Goal: Information Seeking & Learning: Learn about a topic

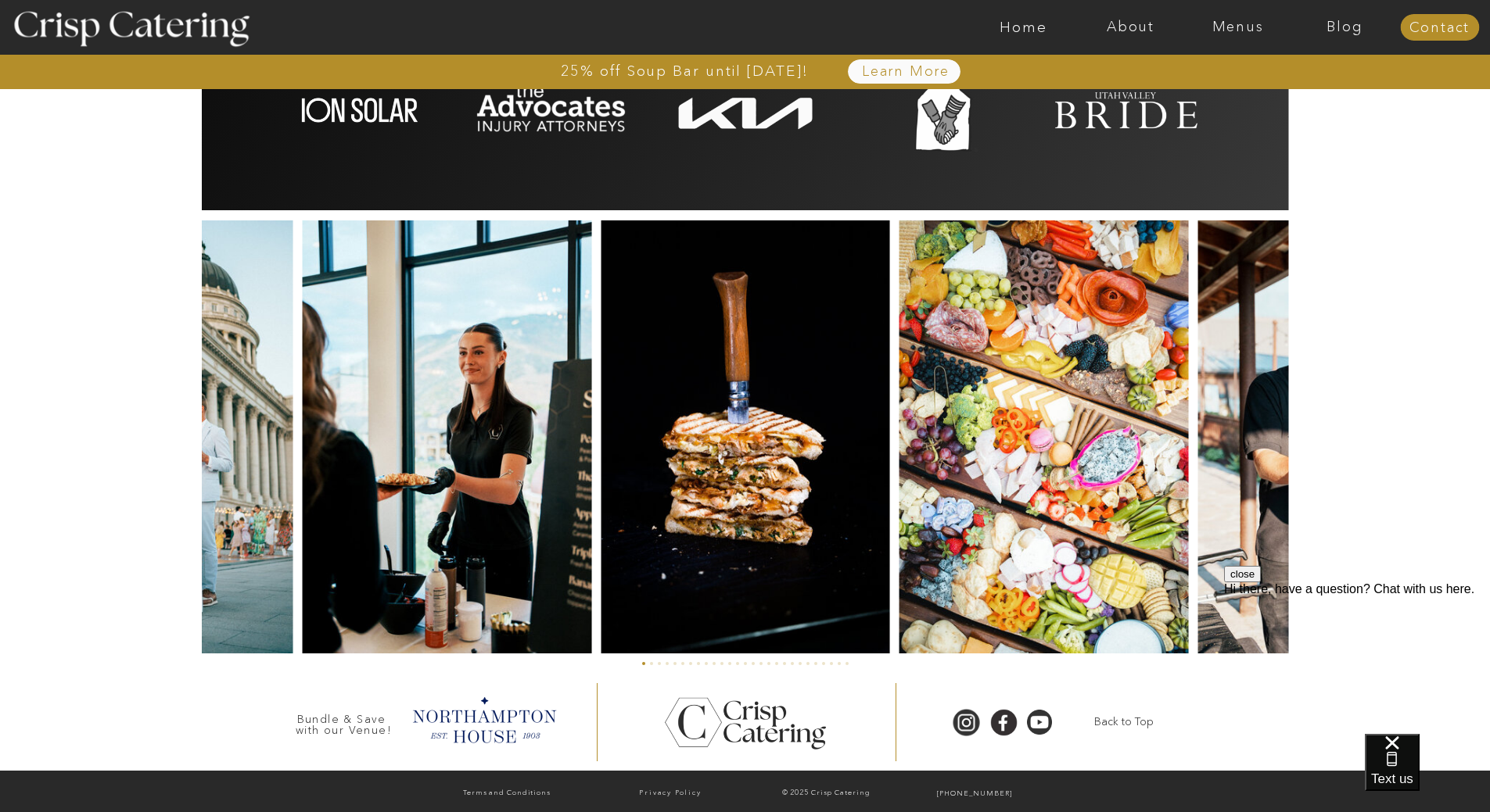
scroll to position [3536, 0]
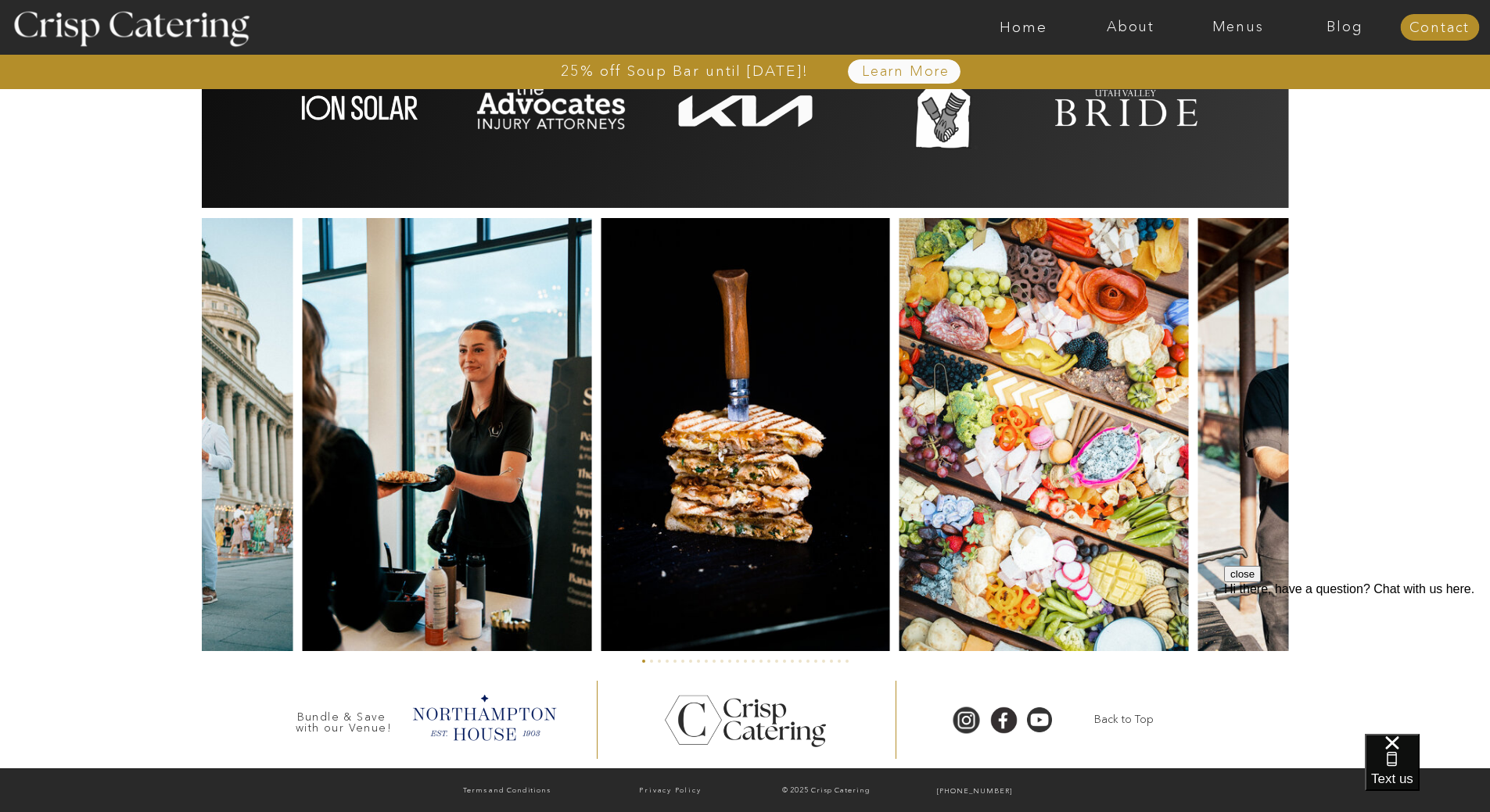
click at [771, 708] on div at bounding box center [745, 723] width 178 height 167
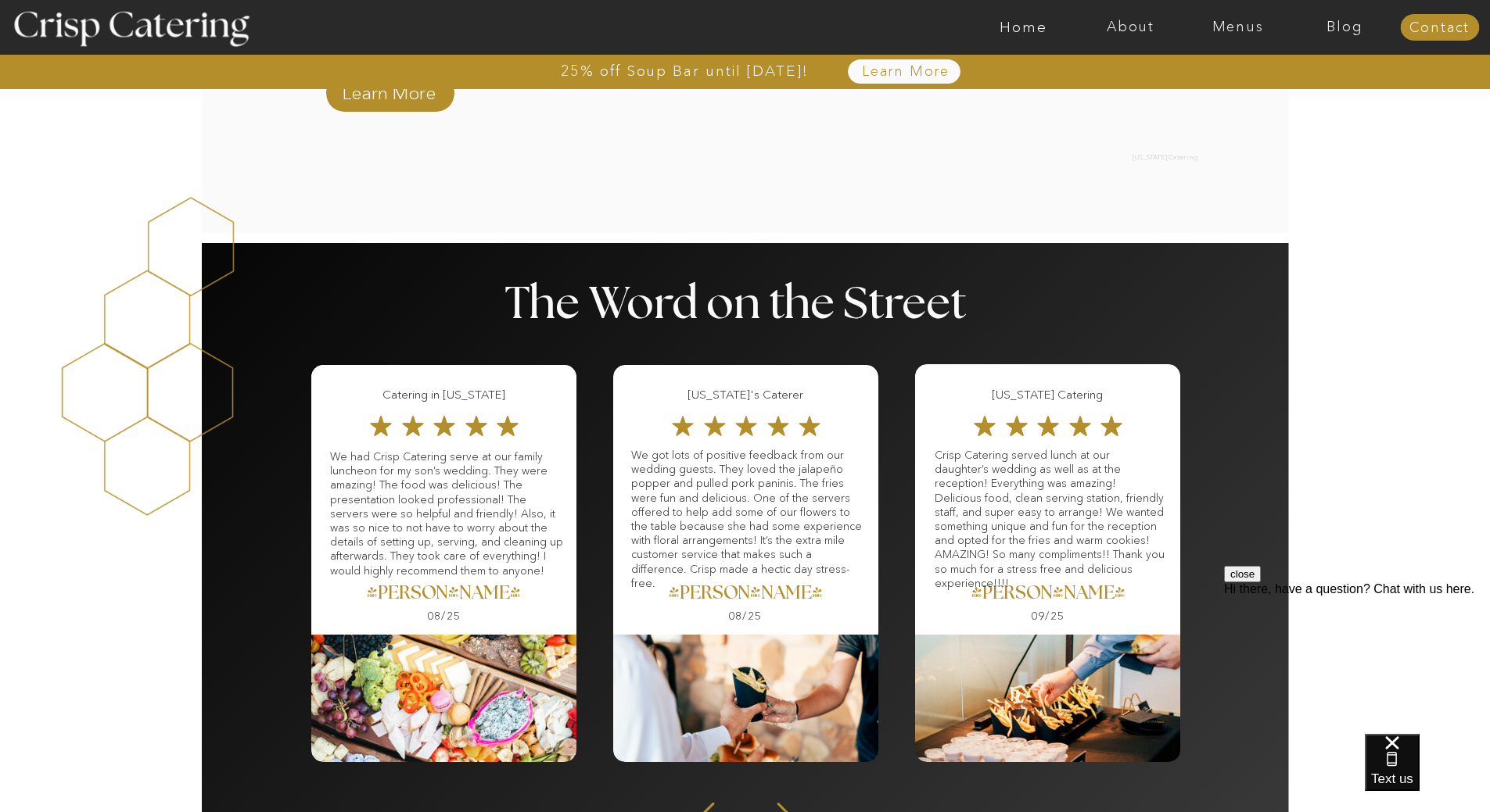
scroll to position [1581, 0]
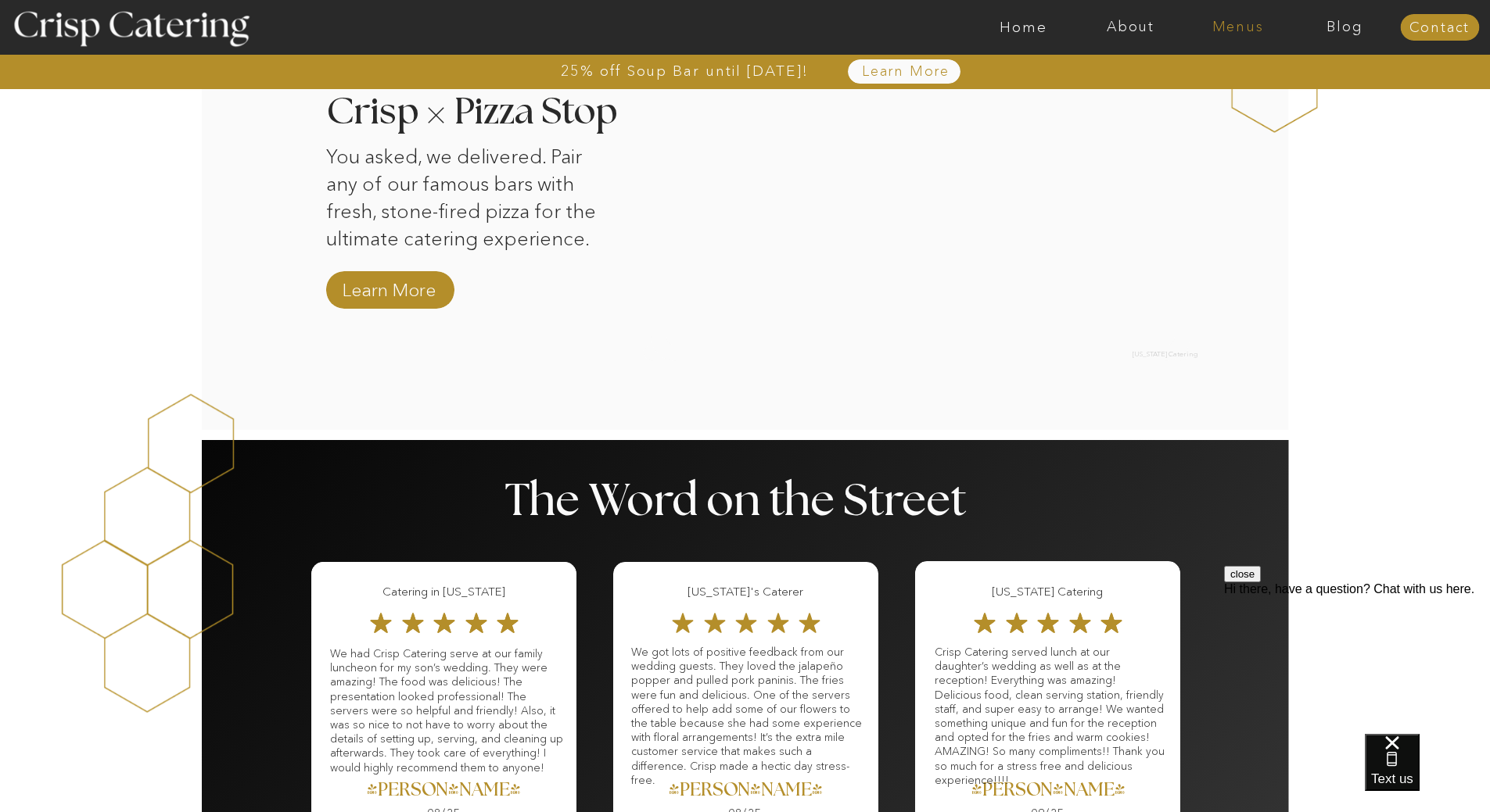
click at [1248, 25] on nav "Menus" at bounding box center [1237, 28] width 107 height 16
click at [1201, 92] on nav "Winter (Sep-Feb)" at bounding box center [1236, 92] width 128 height 15
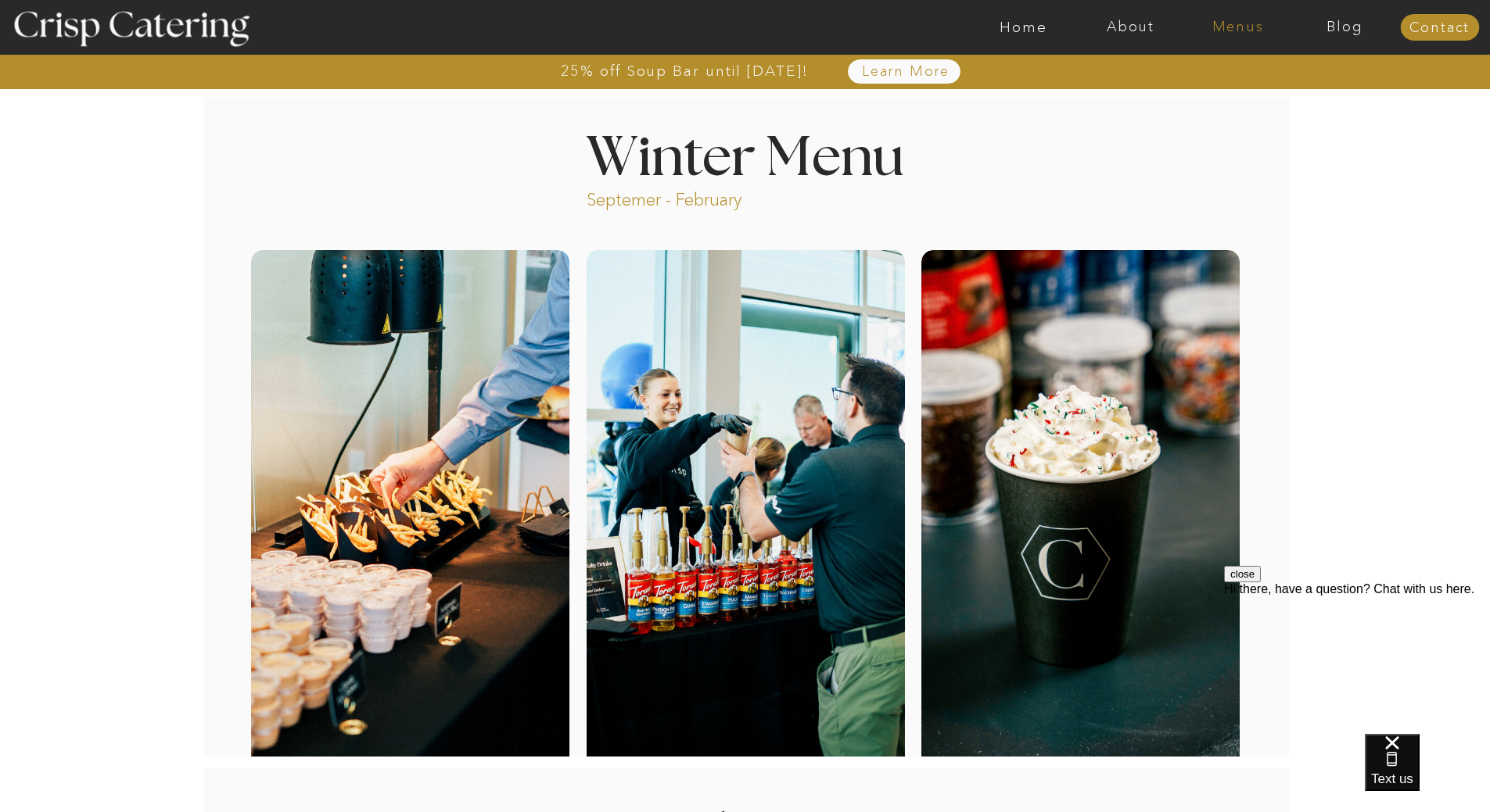
click at [1244, 26] on nav "Menus" at bounding box center [1237, 28] width 107 height 16
click at [1227, 69] on nav "Summer (Mar-Aug)" at bounding box center [1242, 70] width 140 height 15
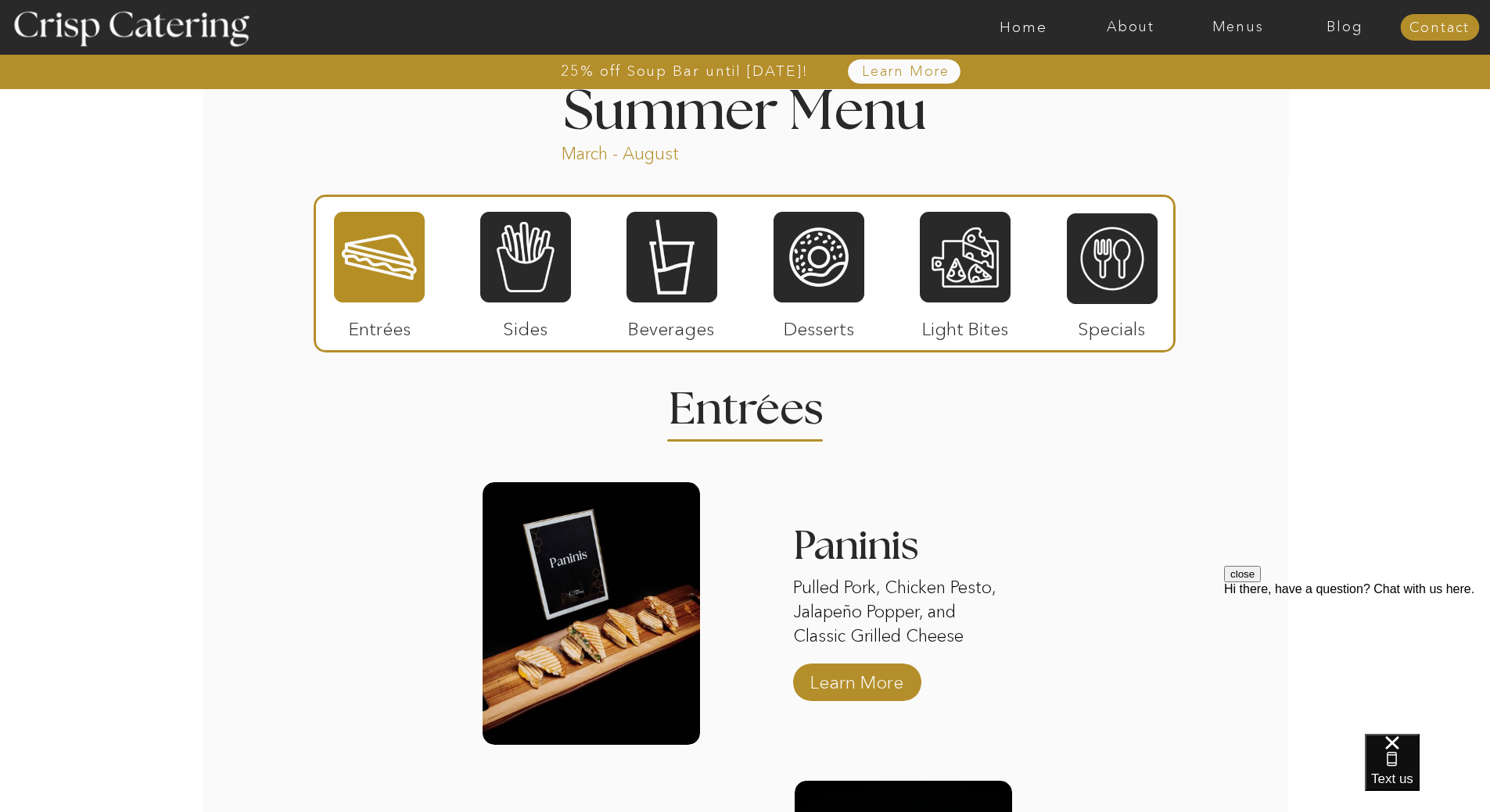
scroll to position [1329, 0]
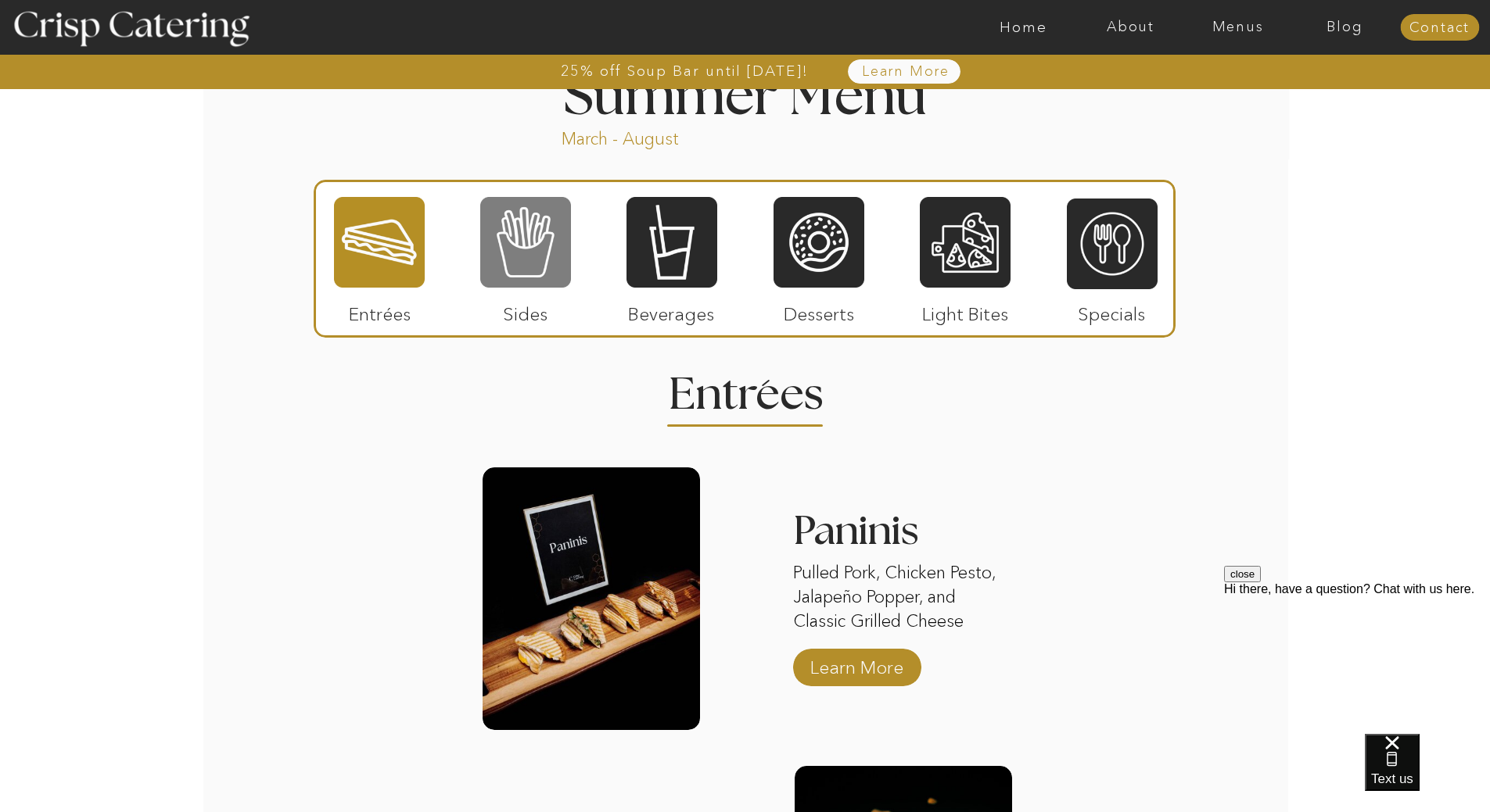
click at [541, 246] on div at bounding box center [525, 242] width 91 height 94
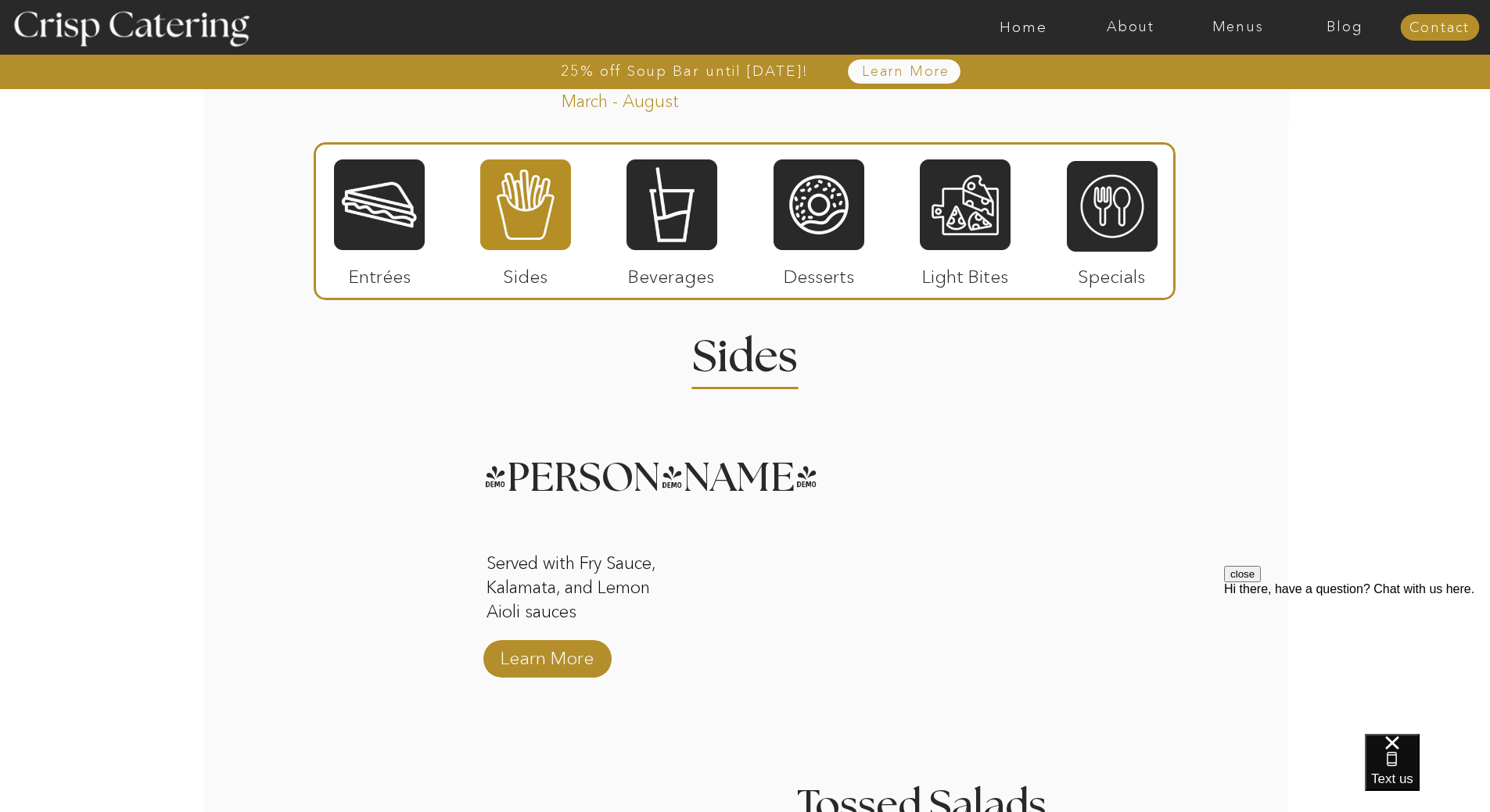
scroll to position [1396, 0]
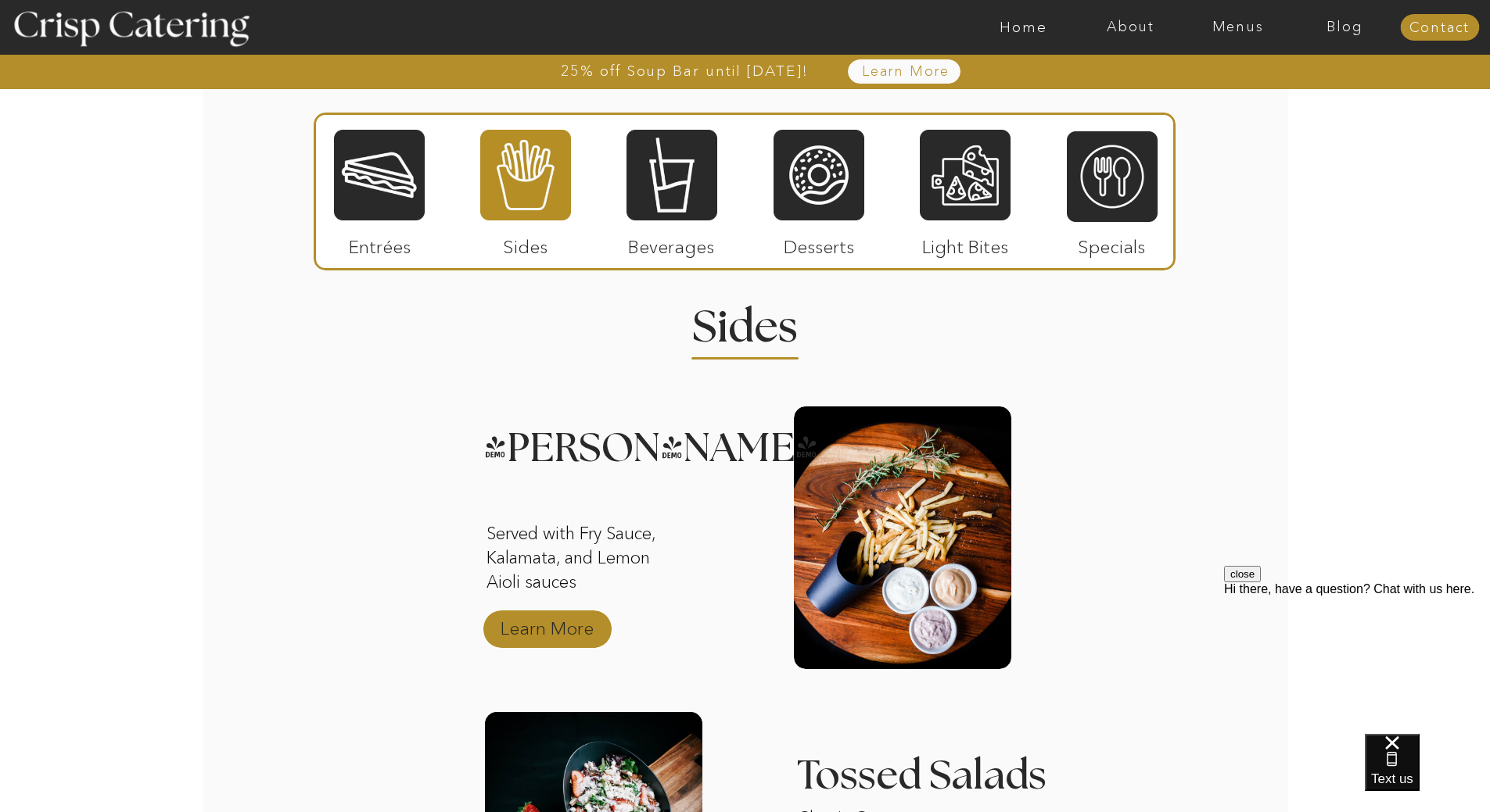
click at [553, 621] on p "Learn More" at bounding box center [547, 624] width 104 height 45
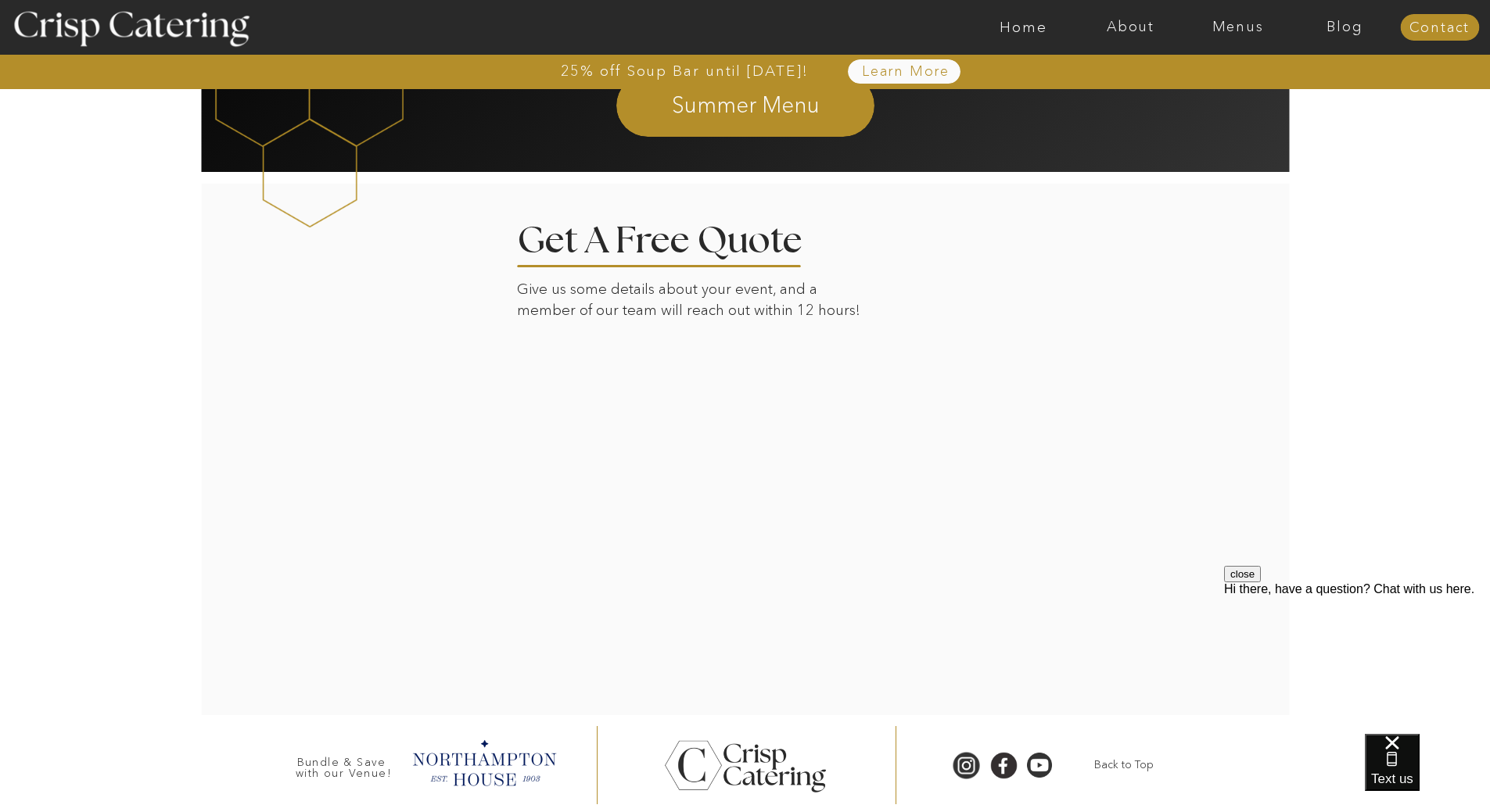
scroll to position [2016, 0]
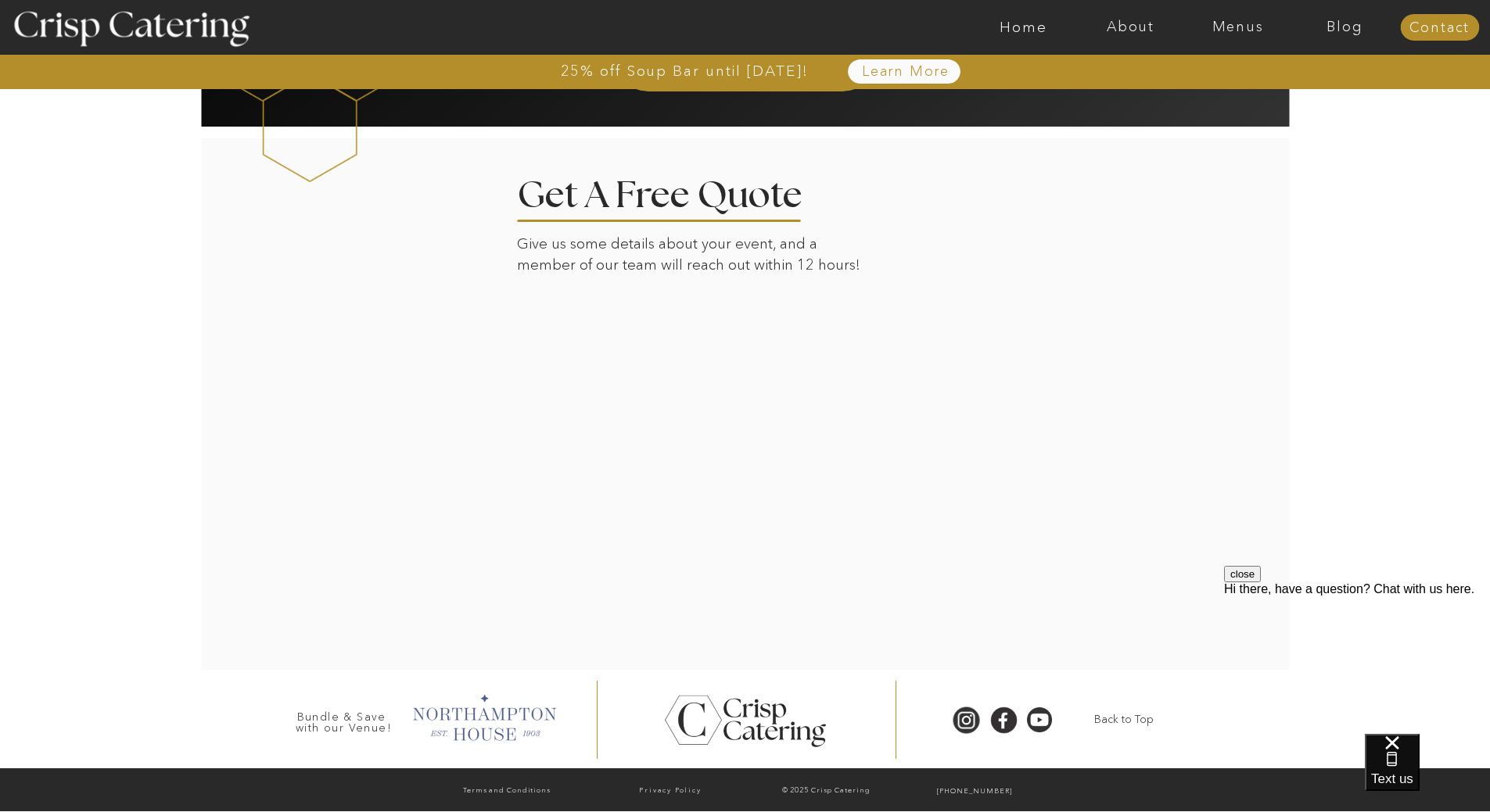
click at [481, 716] on div at bounding box center [483, 716] width 159 height 54
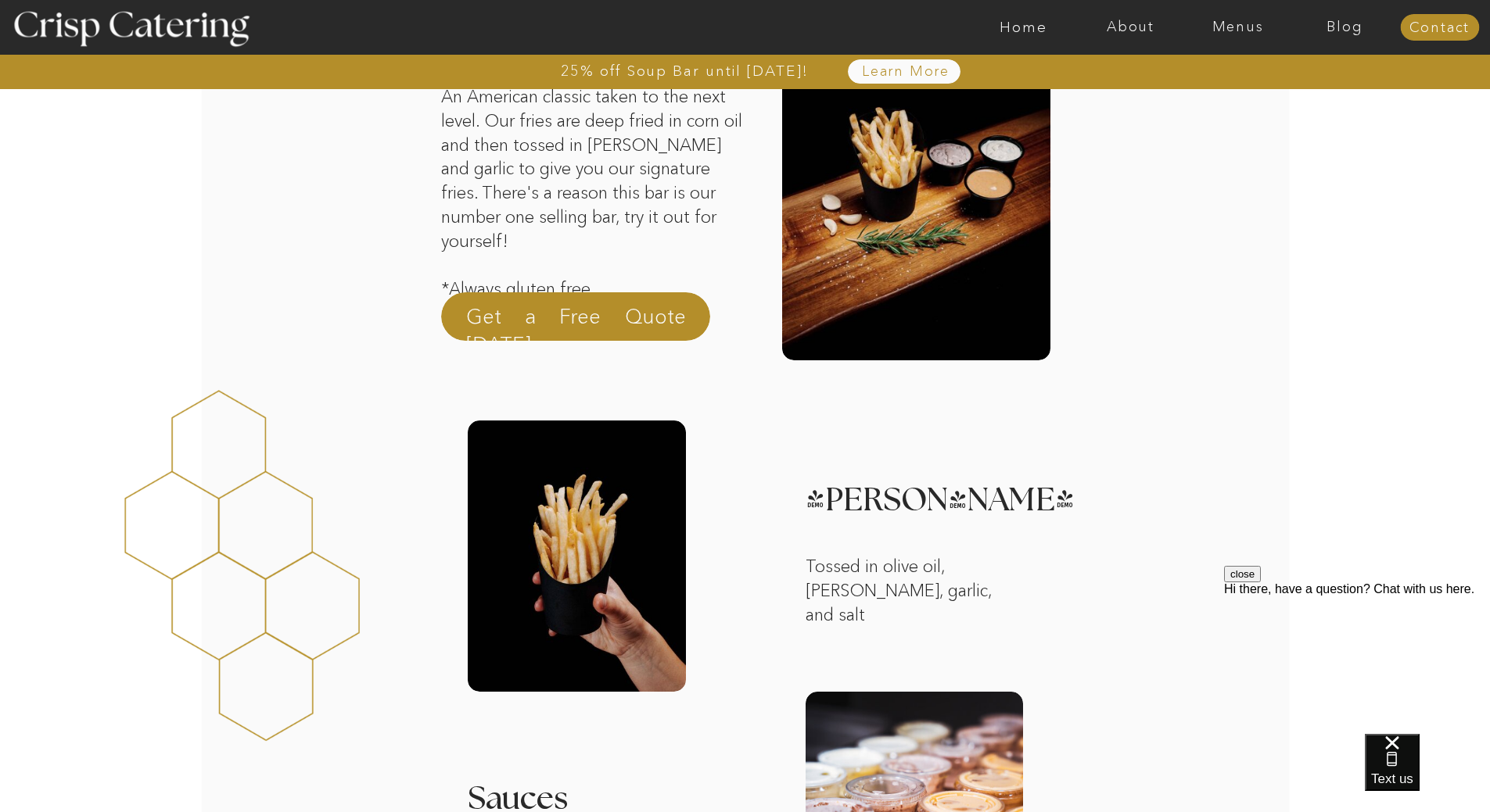
scroll to position [234, 0]
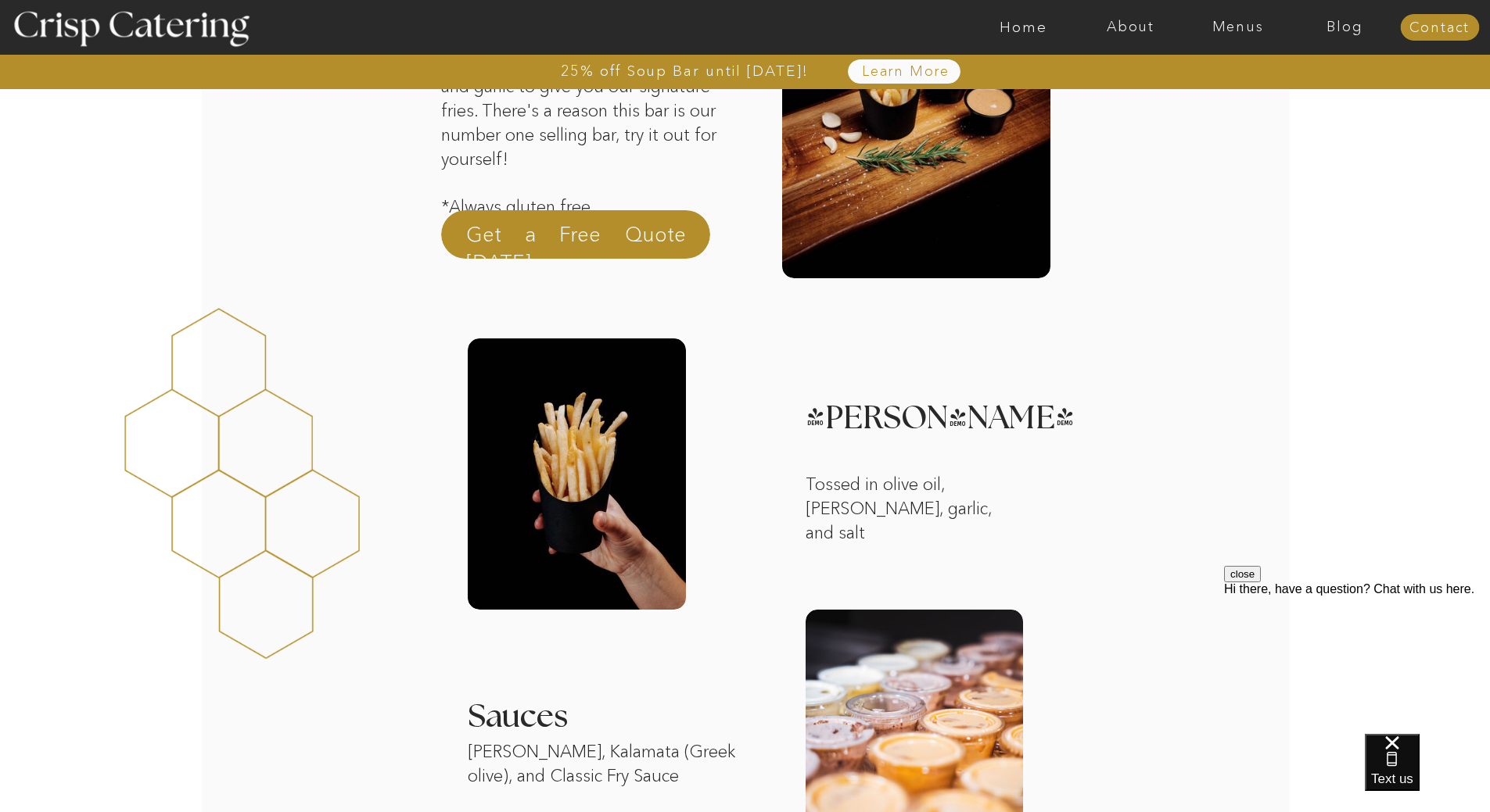
click at [602, 441] on div at bounding box center [577, 474] width 218 height 271
click at [630, 237] on p "Get a Free Quote Today" at bounding box center [576, 239] width 220 height 37
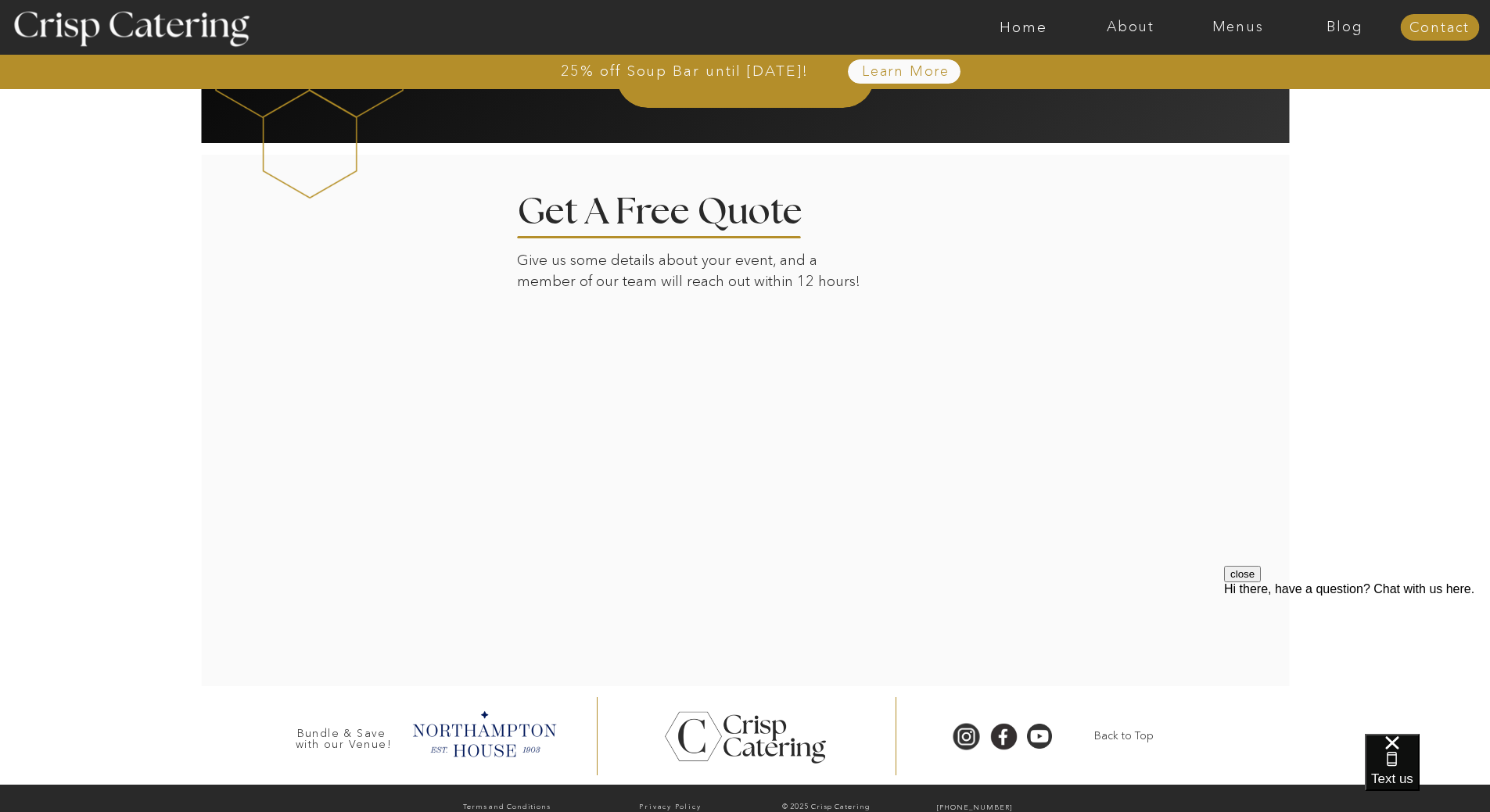
scroll to position [2016, 0]
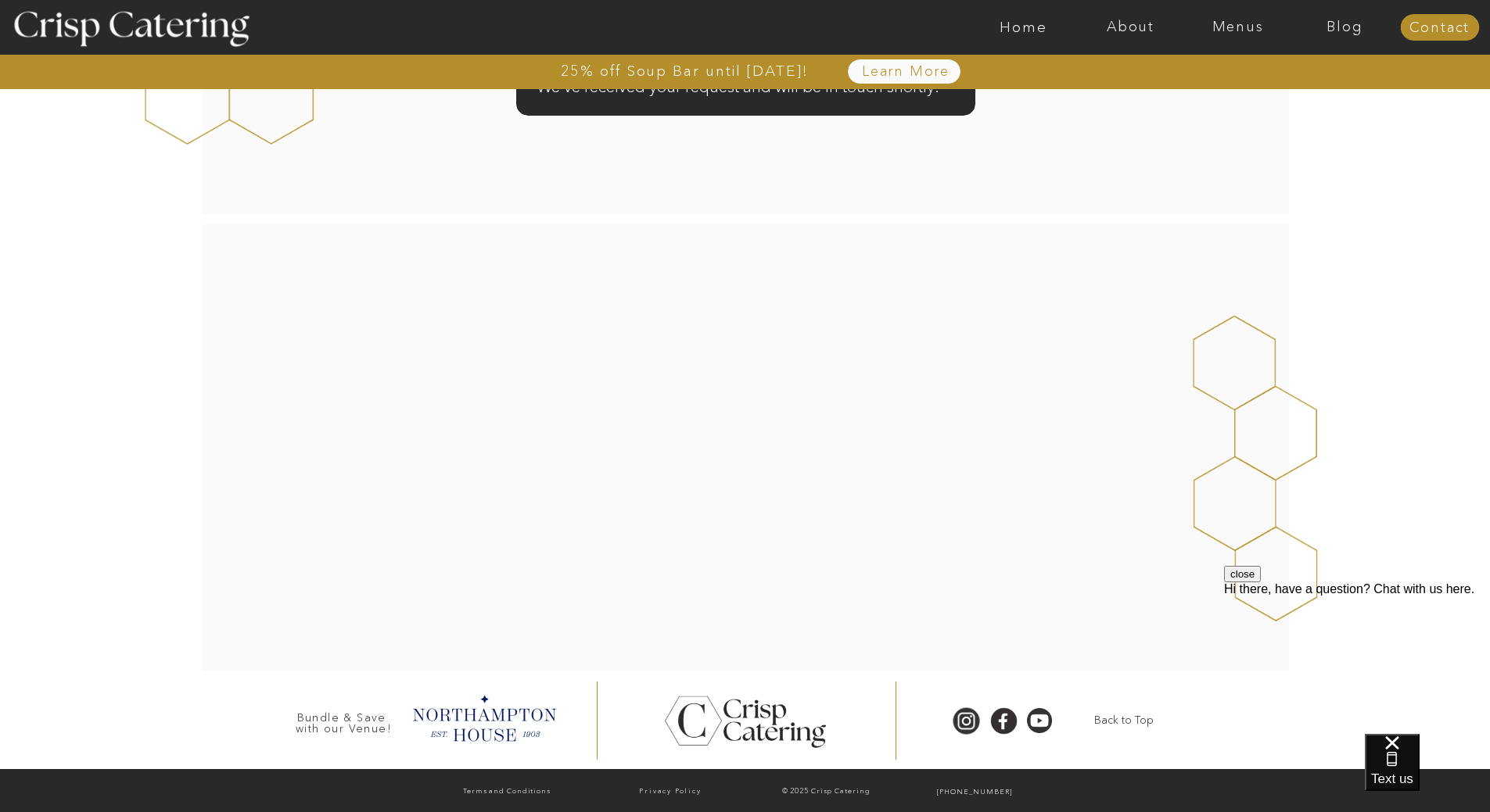
scroll to position [178, 0]
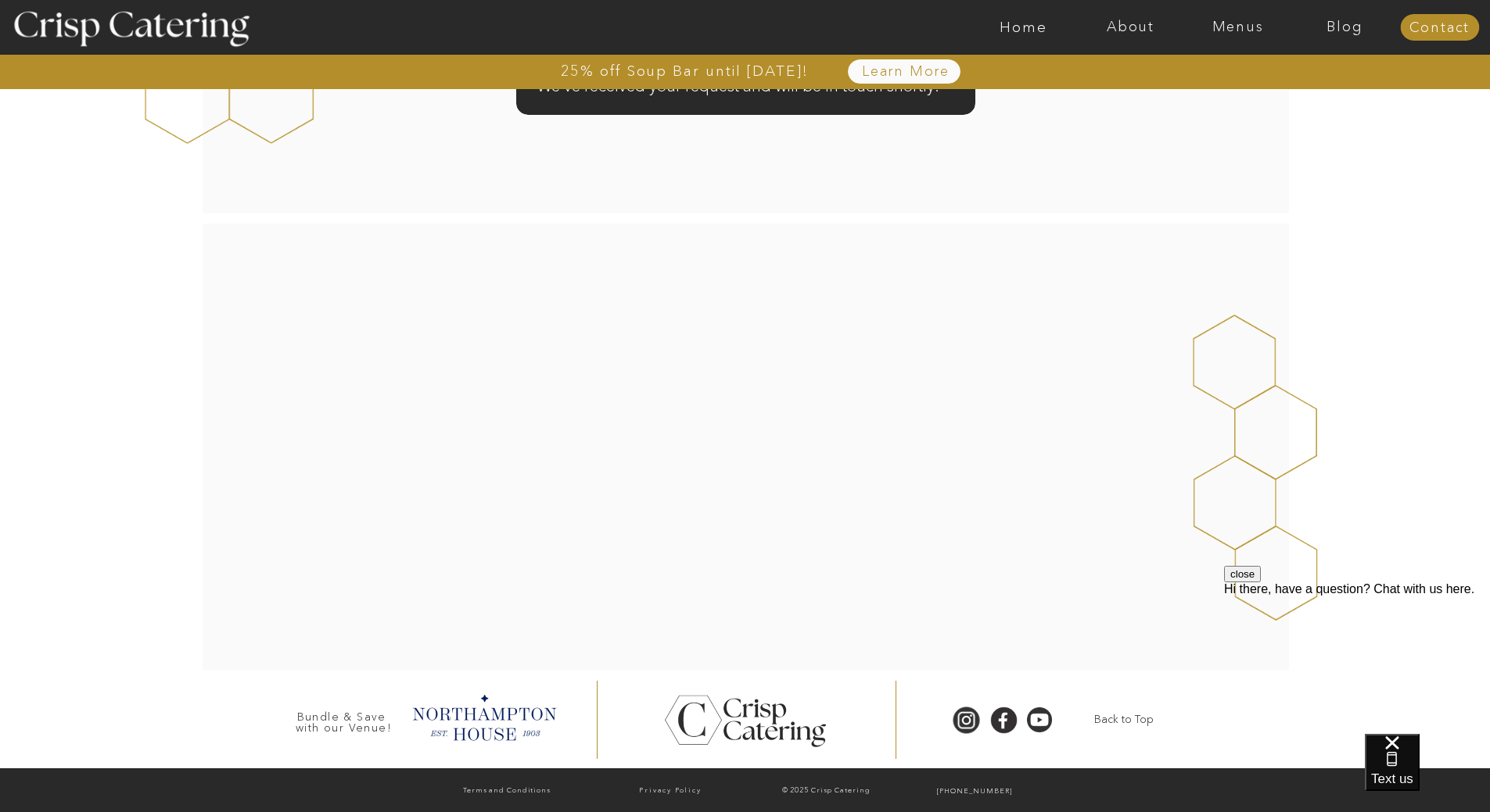
click at [646, 70] on nav "25% off Soup Bar until [DATE]!" at bounding box center [685, 71] width 360 height 16
